Goal: Information Seeking & Learning: Learn about a topic

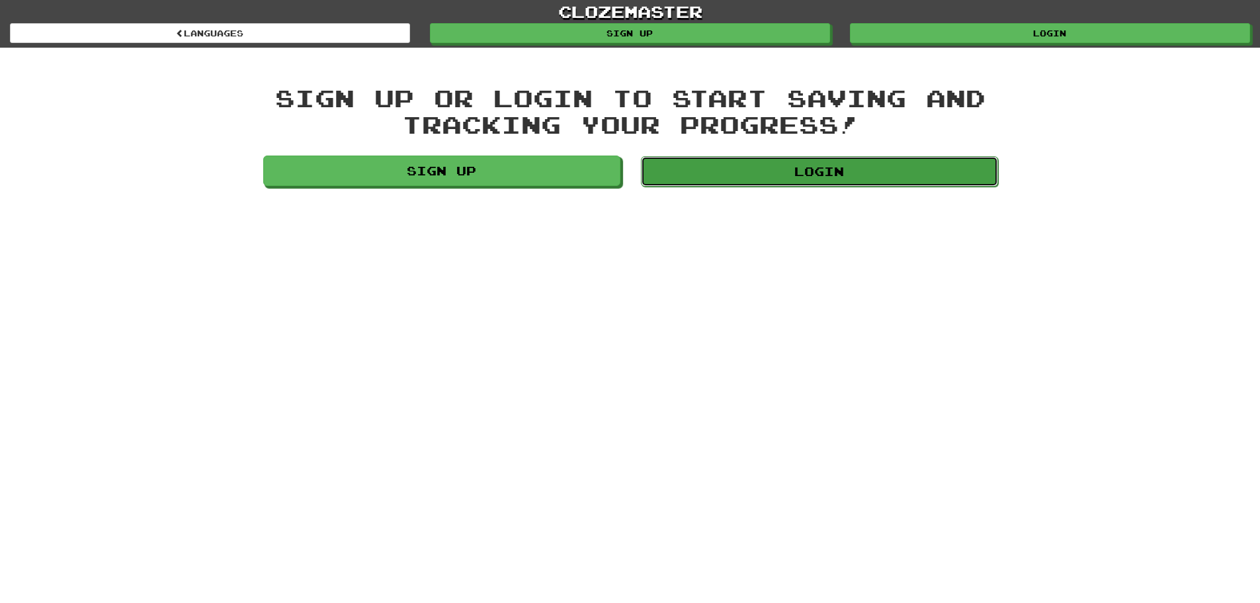
click at [935, 177] on link "Login" at bounding box center [819, 171] width 357 height 30
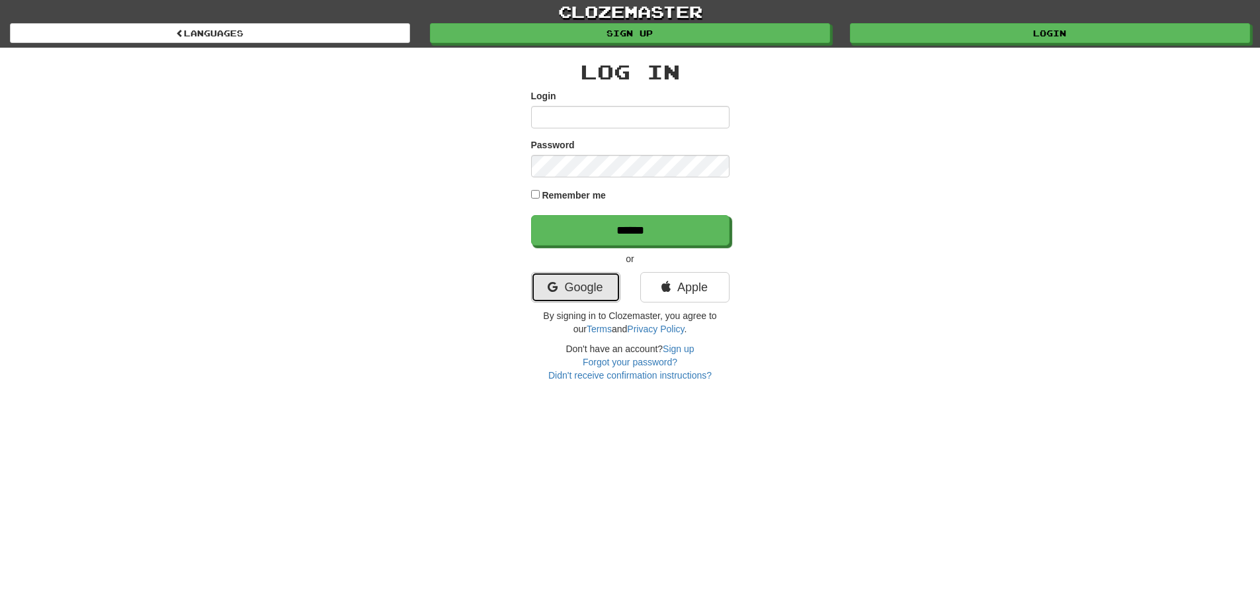
click at [555, 300] on link "Google" at bounding box center [575, 287] width 89 height 30
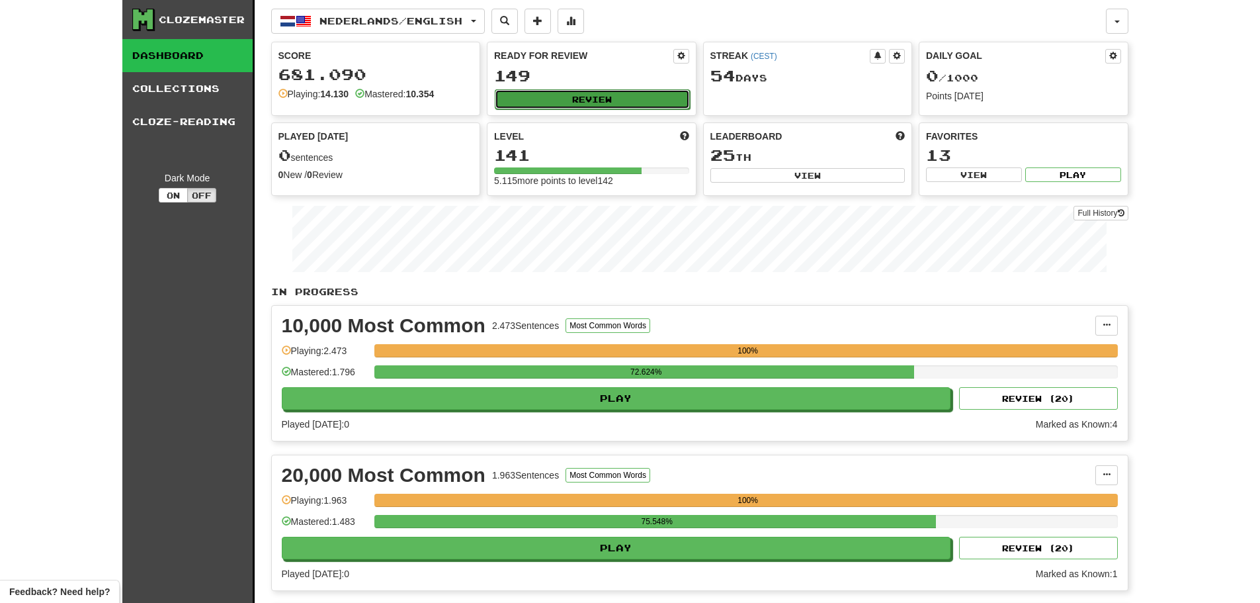
click at [585, 101] on button "Review" at bounding box center [592, 99] width 195 height 20
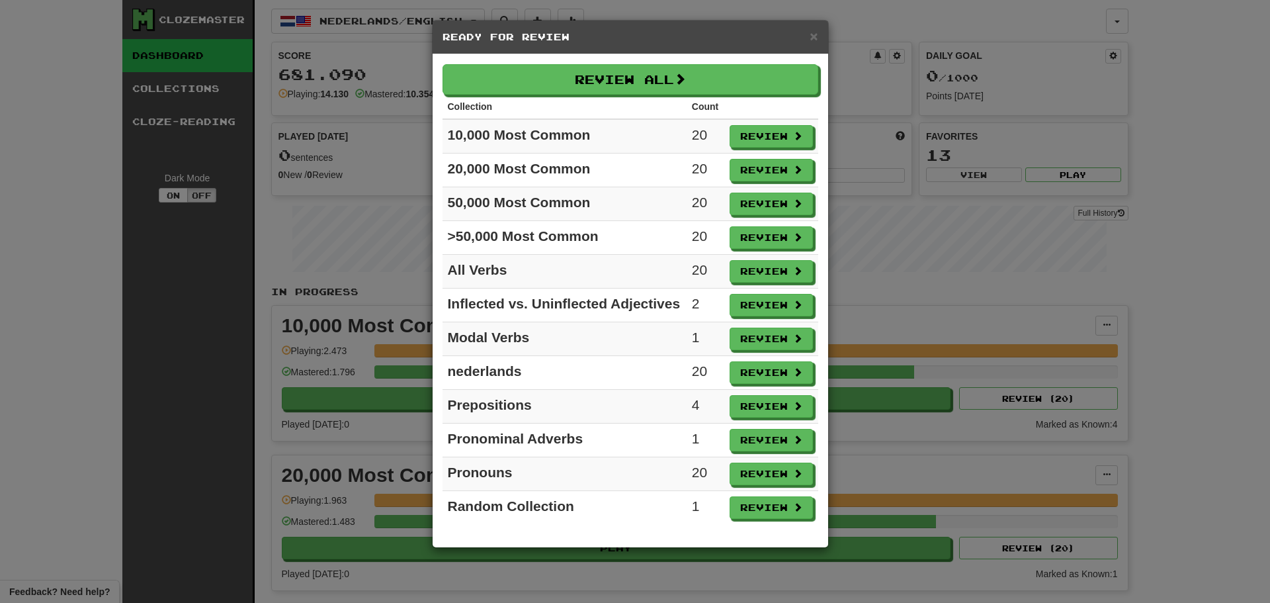
click at [667, 62] on div "Review All Collection Count 10,000 Most Common 20 Review 20,000 Most Common 20 …" at bounding box center [631, 300] width 396 height 493
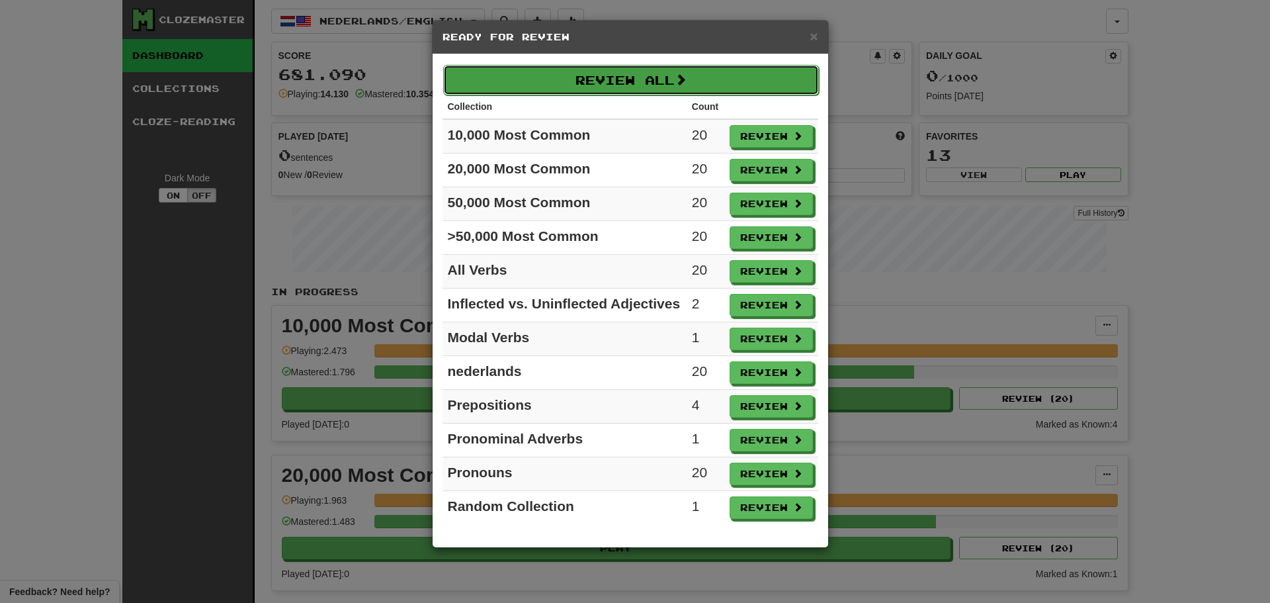
click at [665, 68] on button "Review All" at bounding box center [631, 80] width 376 height 30
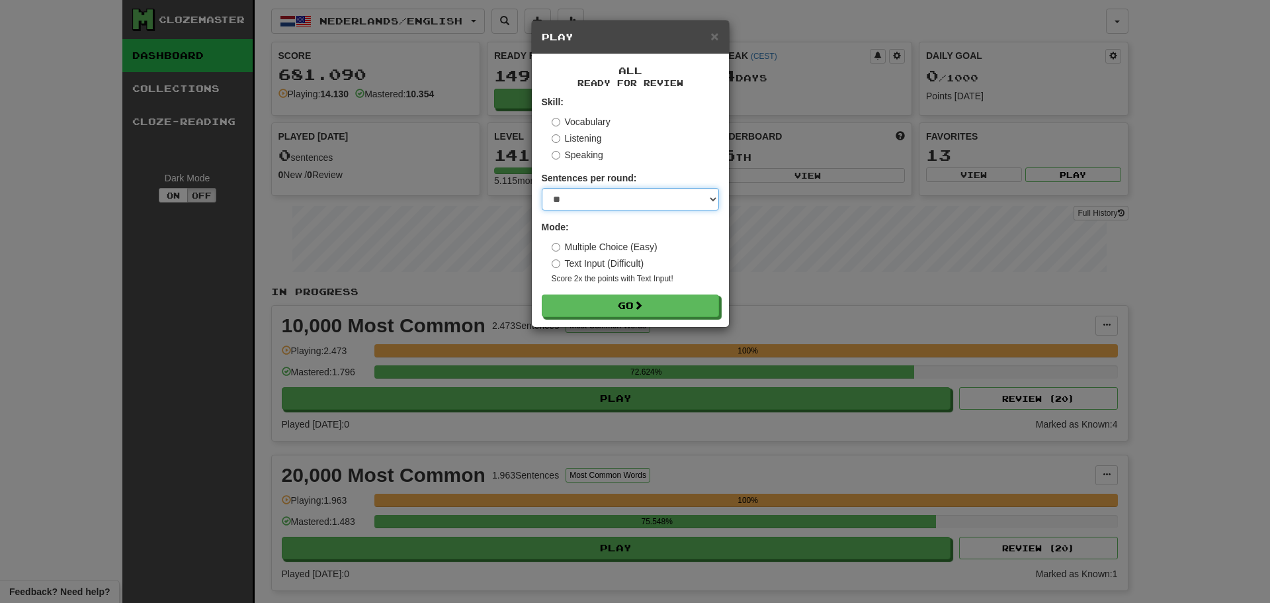
click at [674, 197] on select "* ** ** ** ** ** *** ********" at bounding box center [630, 199] width 177 height 22
select select "********"
click at [542, 188] on select "* ** ** ** ** ** *** ********" at bounding box center [630, 199] width 177 height 22
click at [631, 307] on button "Go" at bounding box center [630, 306] width 177 height 22
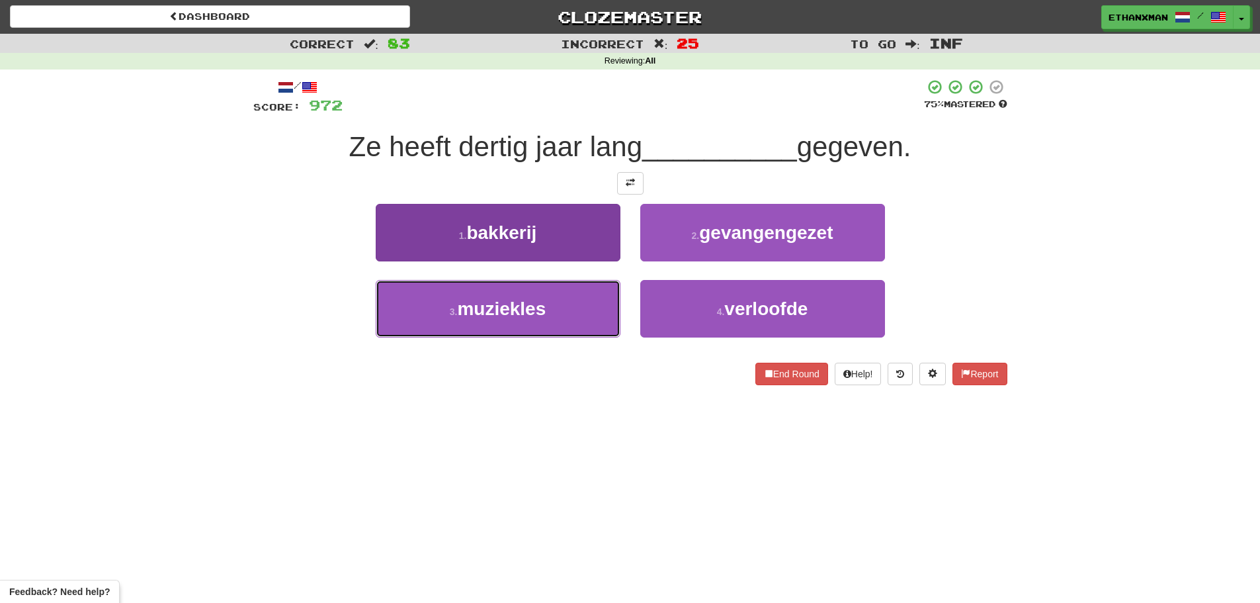
click at [594, 319] on button "3 . muziekles" at bounding box center [498, 309] width 245 height 58
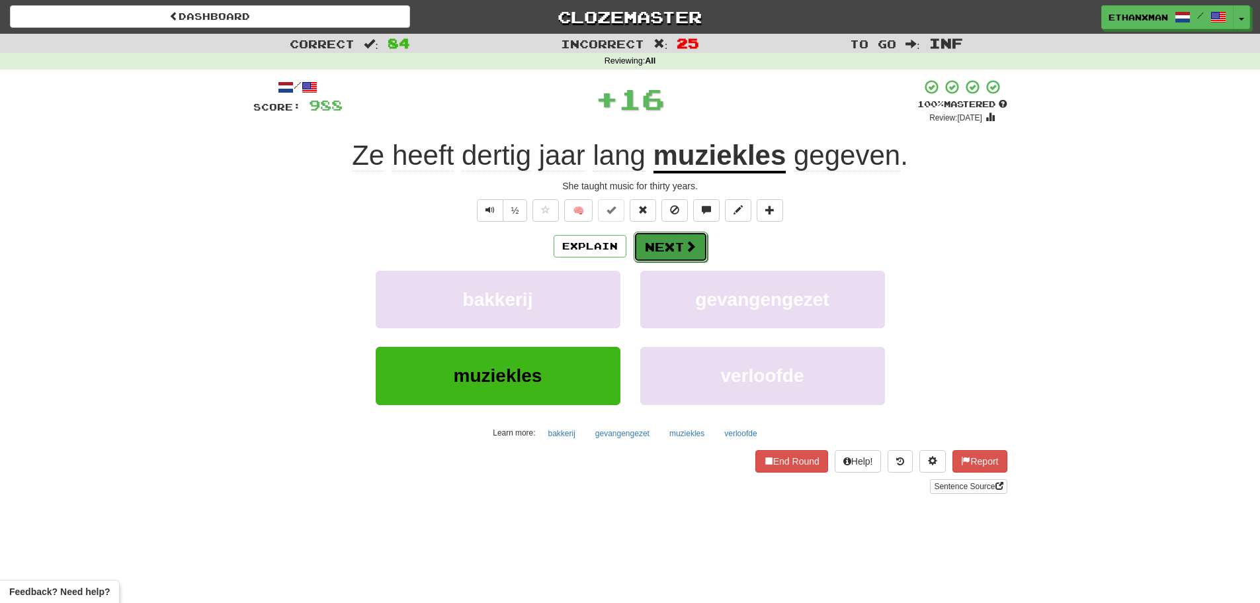
click at [681, 259] on button "Next" at bounding box center [671, 246] width 74 height 30
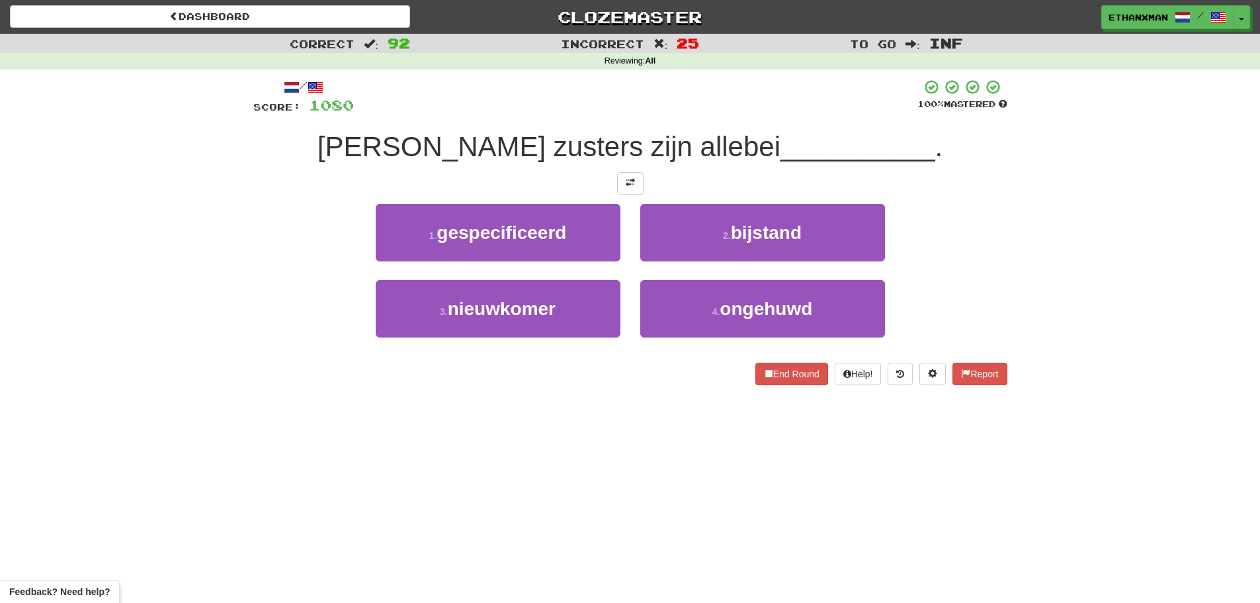
click at [62, 320] on div "Correct : 92 Incorrect : 25 To go : Inf Reviewing : All / Score: 1080 100 % Mas…" at bounding box center [630, 219] width 1260 height 370
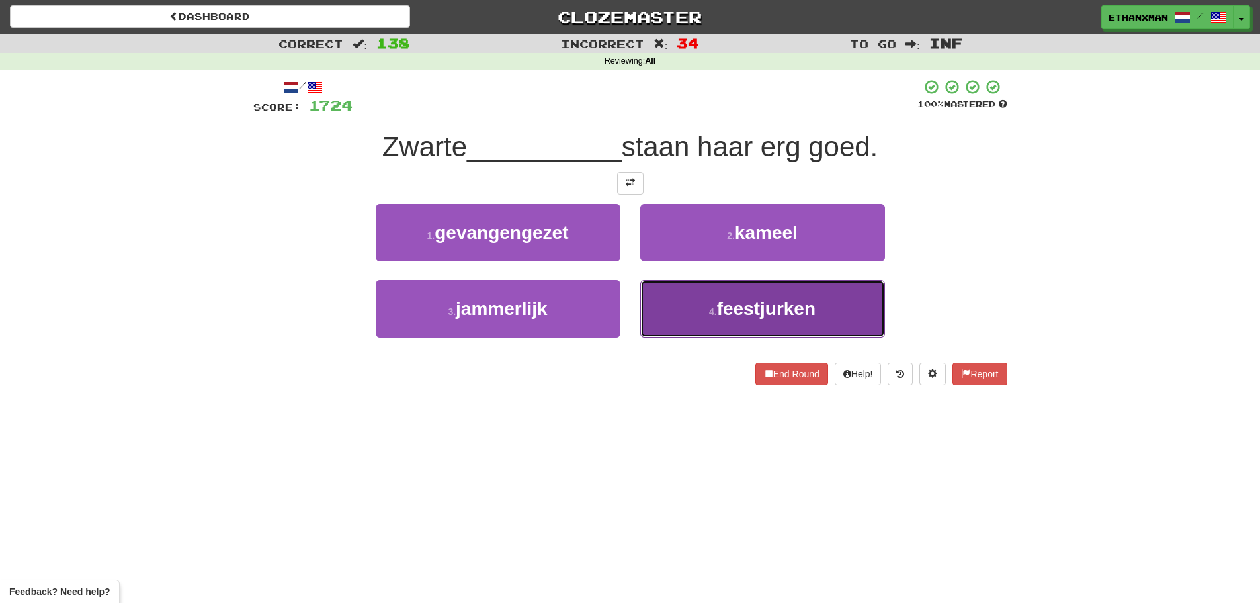
click at [705, 298] on button "4 . feestjurken" at bounding box center [762, 309] width 245 height 58
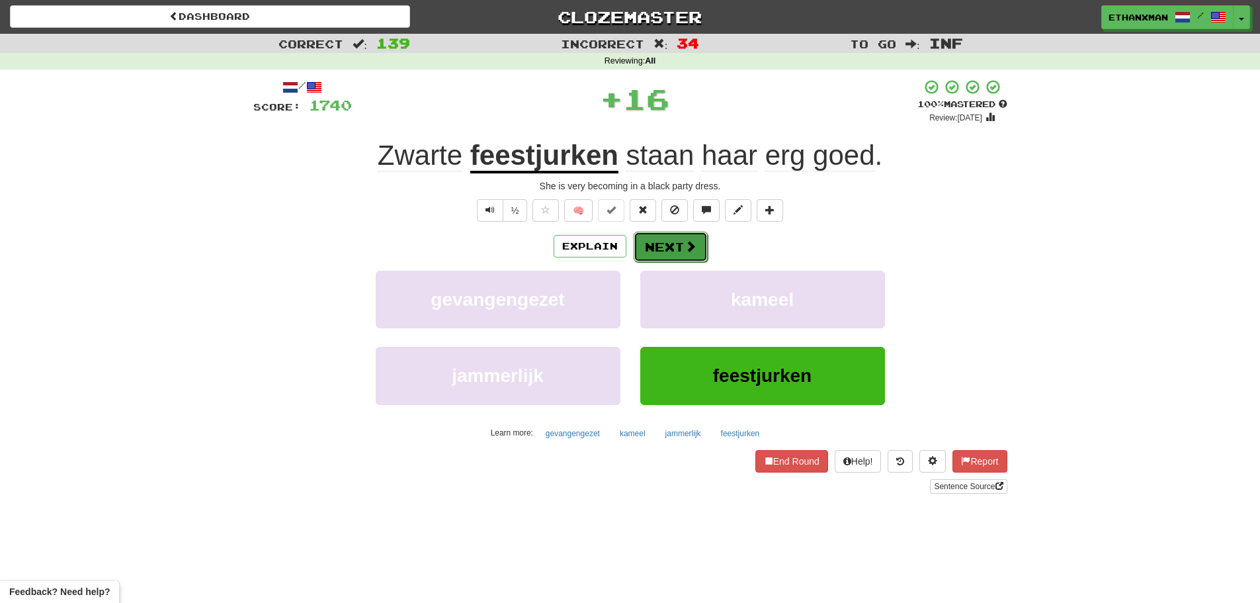
click at [652, 257] on button "Next" at bounding box center [671, 246] width 74 height 30
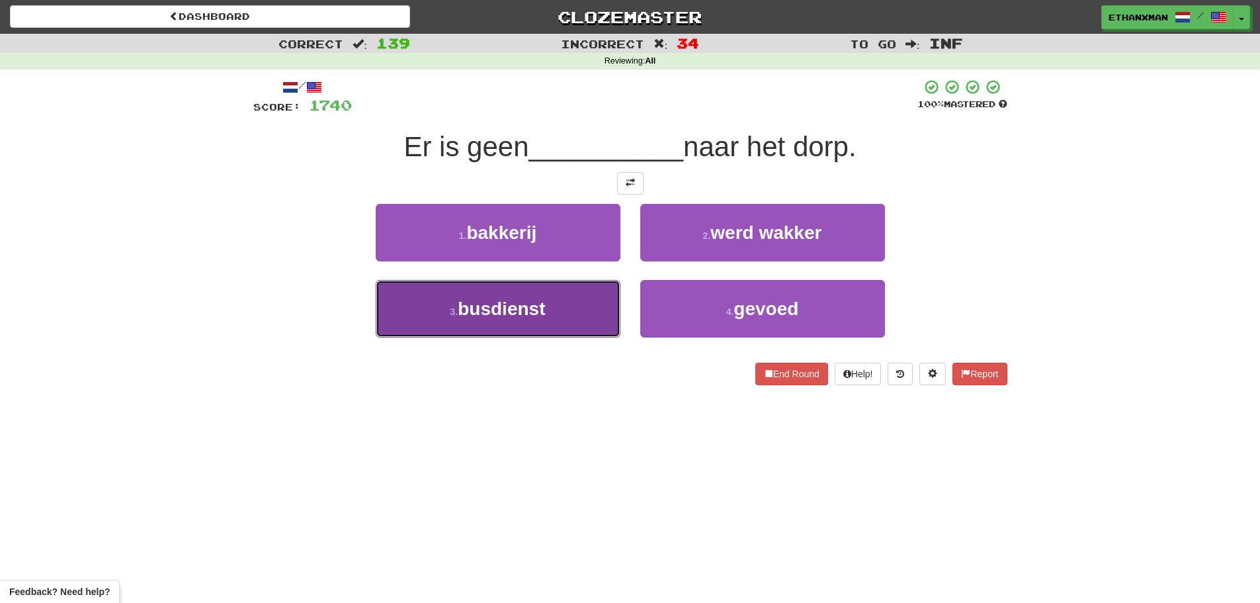
click at [591, 304] on button "3 . busdienst" at bounding box center [498, 309] width 245 height 58
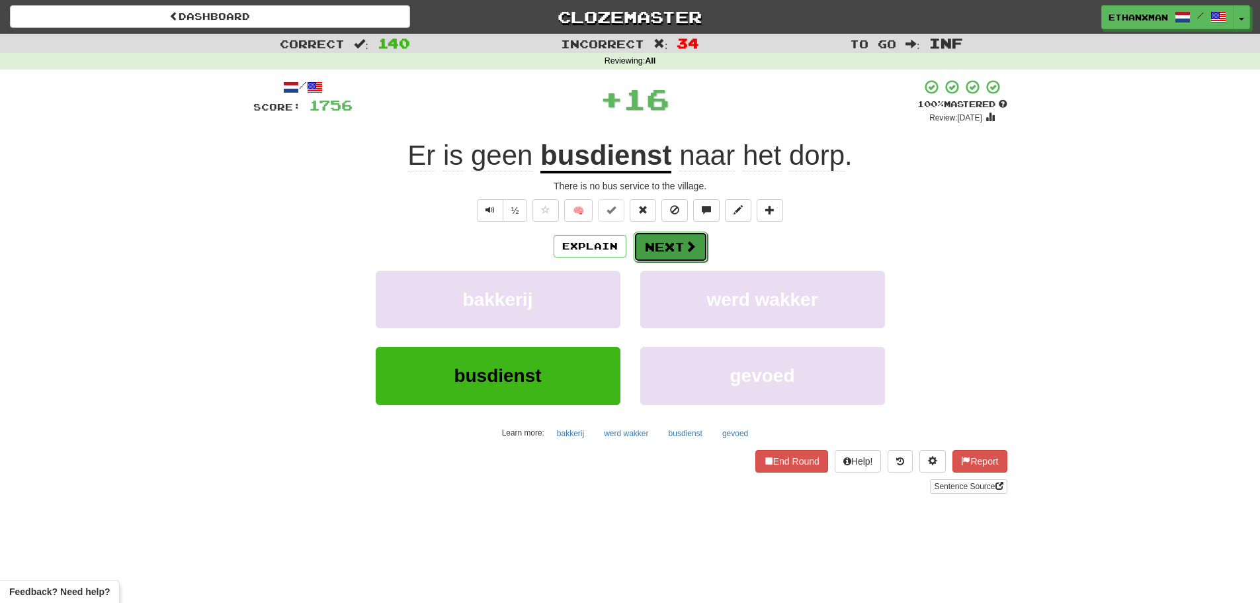
click at [665, 247] on button "Next" at bounding box center [671, 246] width 74 height 30
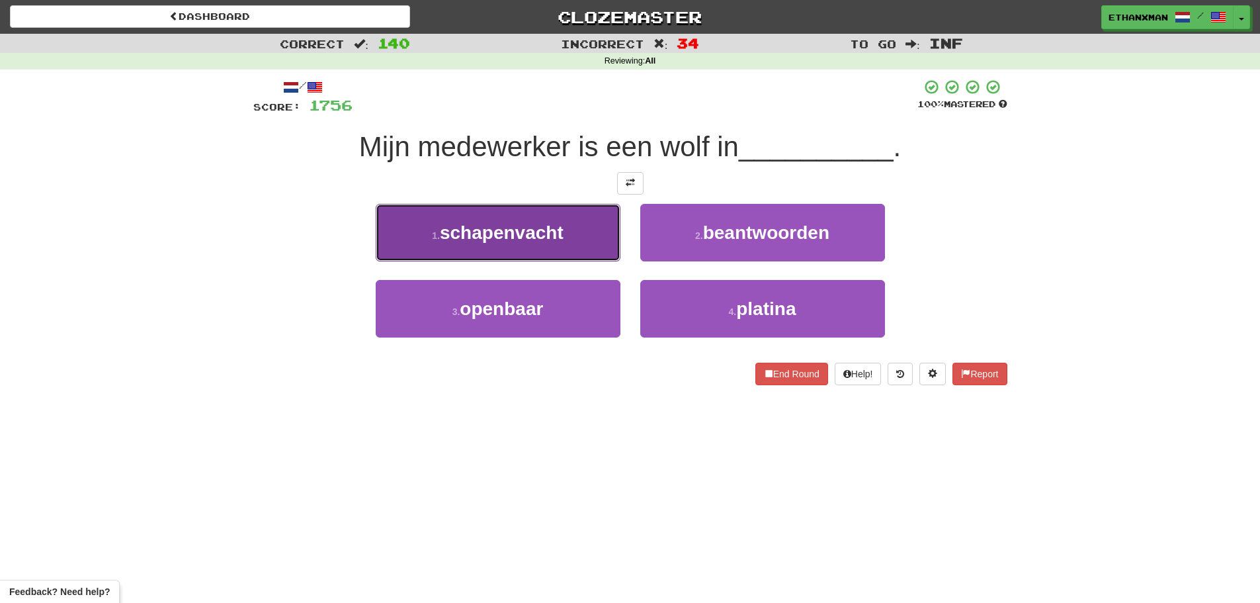
click at [579, 233] on button "1 . schapenvacht" at bounding box center [498, 233] width 245 height 58
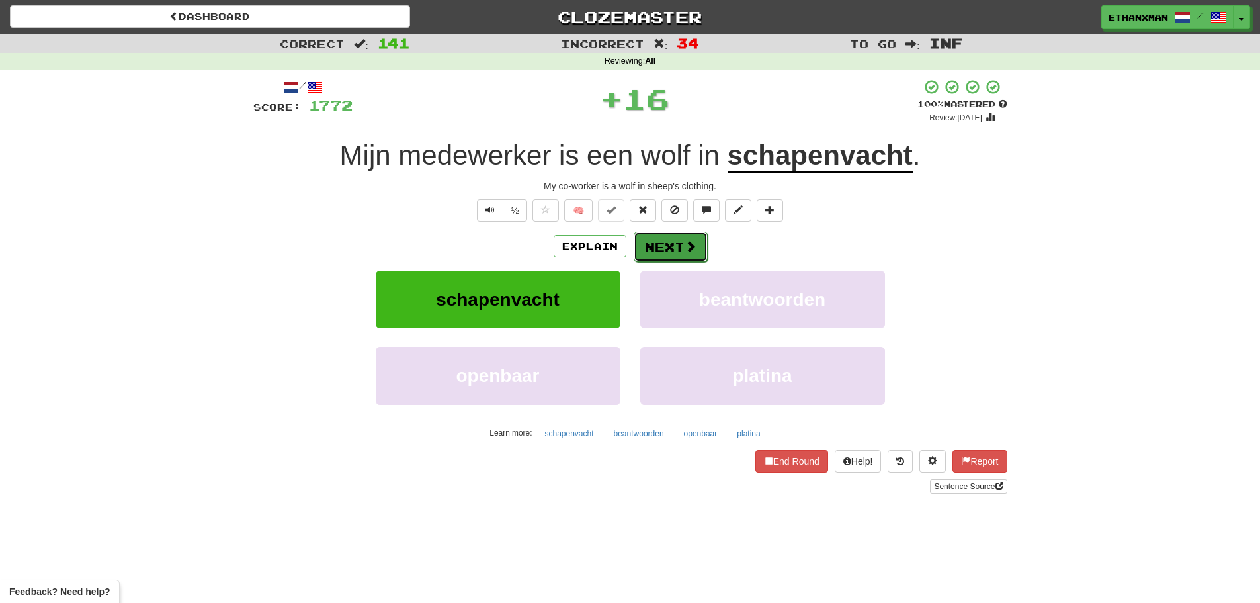
click at [644, 241] on button "Next" at bounding box center [671, 246] width 74 height 30
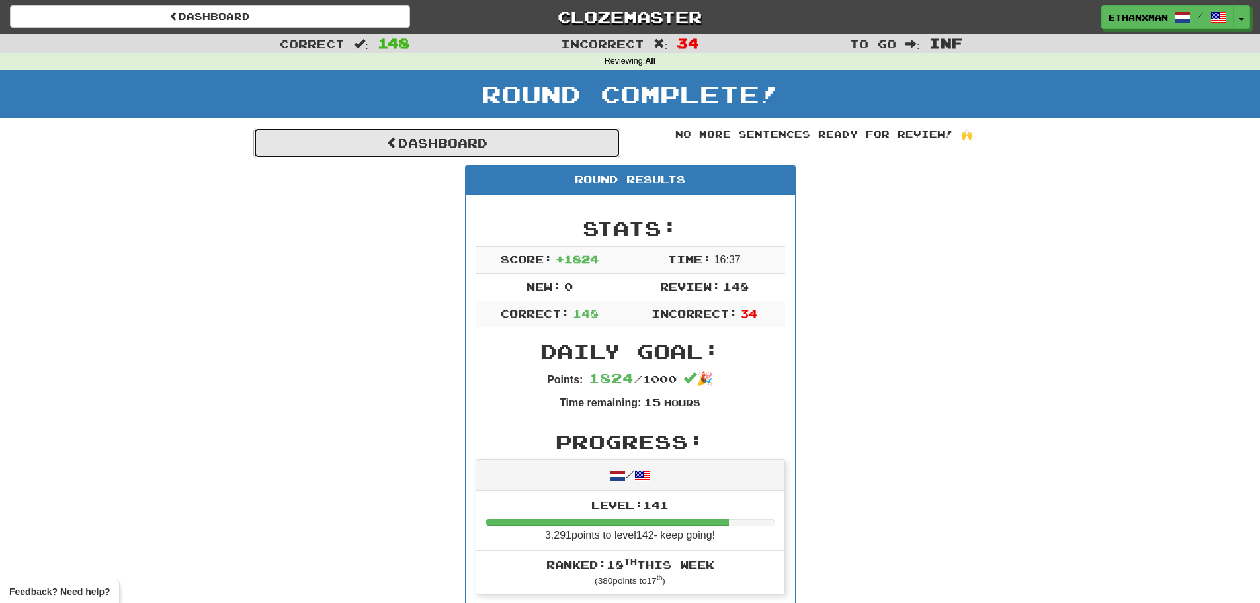
click at [504, 128] on link "Dashboard" at bounding box center [436, 143] width 367 height 30
